Goal: Find contact information: Find contact information

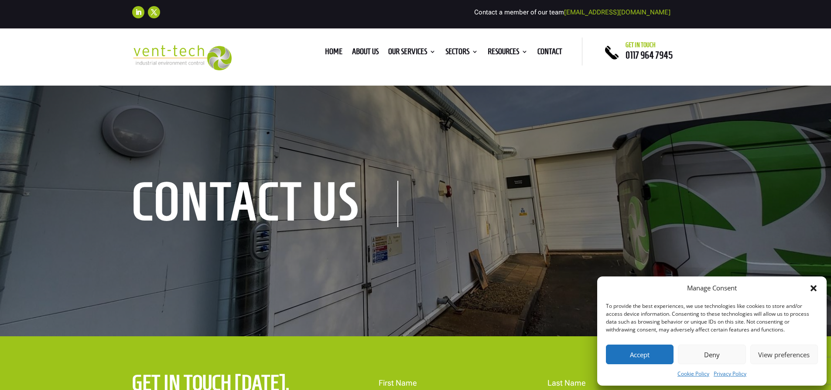
click at [639, 357] on button "Accept" at bounding box center [640, 354] width 68 height 20
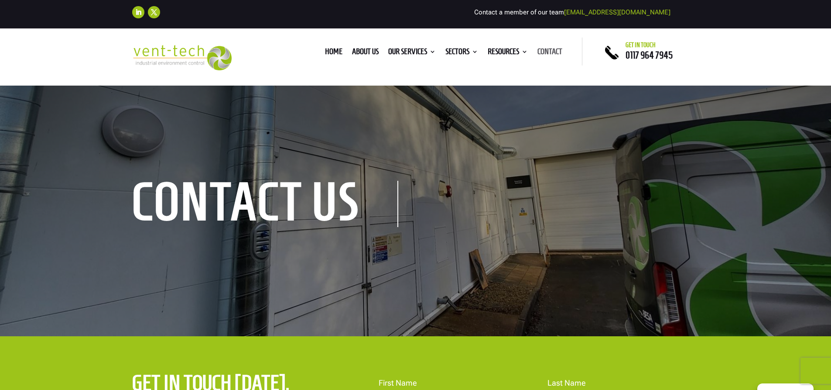
click at [545, 51] on link "Contact" at bounding box center [550, 53] width 25 height 10
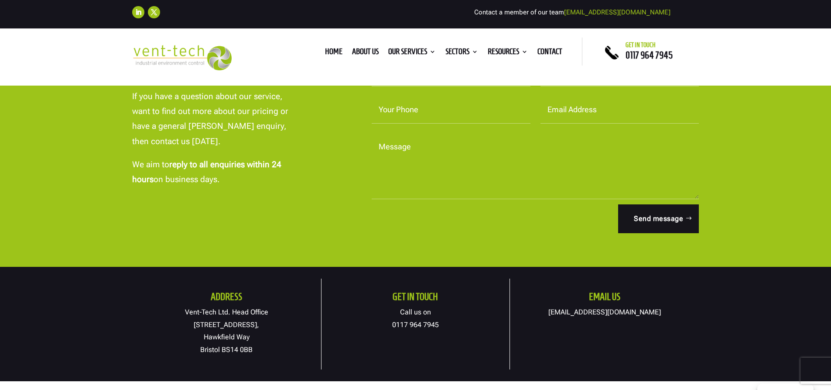
scroll to position [349, 0]
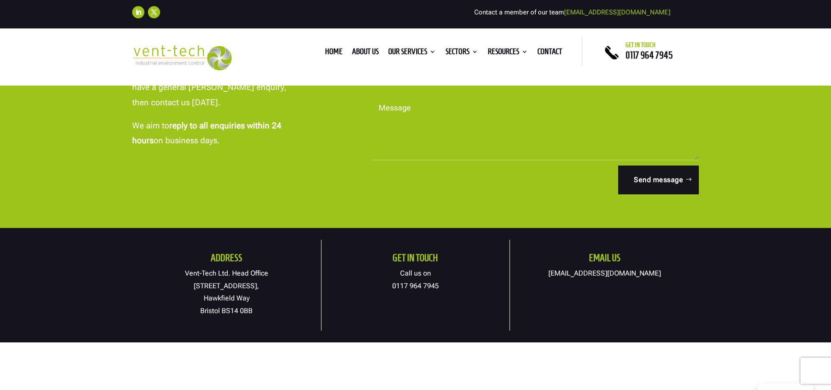
click at [642, 272] on link "[EMAIL_ADDRESS][DOMAIN_NAME]" at bounding box center [605, 273] width 113 height 8
